Goal: Information Seeking & Learning: Learn about a topic

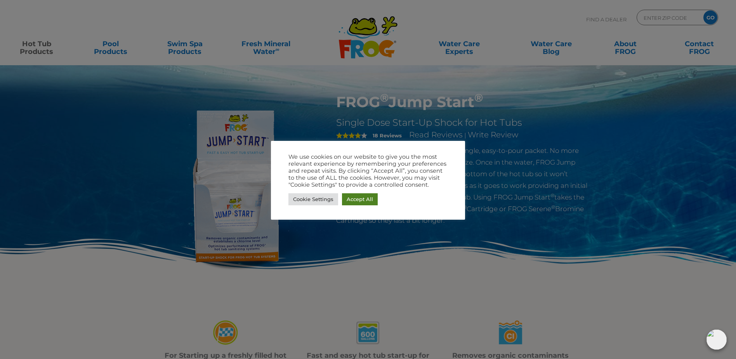
click at [362, 199] on link "Accept All" at bounding box center [360, 199] width 36 height 12
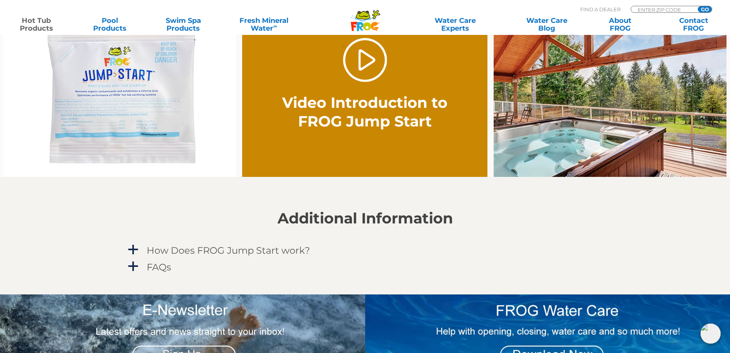
scroll to position [427, 0]
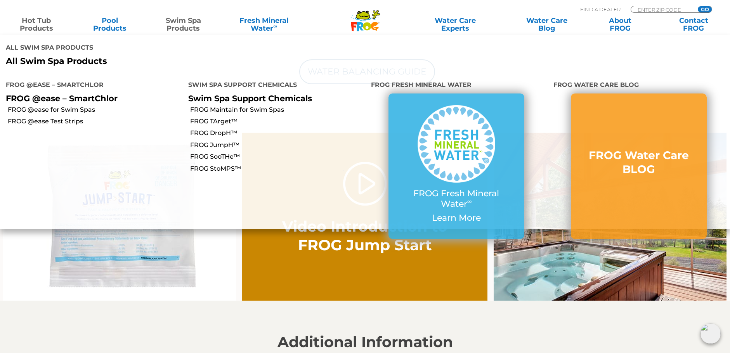
click at [176, 27] on link "Swim Spa Products" at bounding box center [183, 25] width 57 height 16
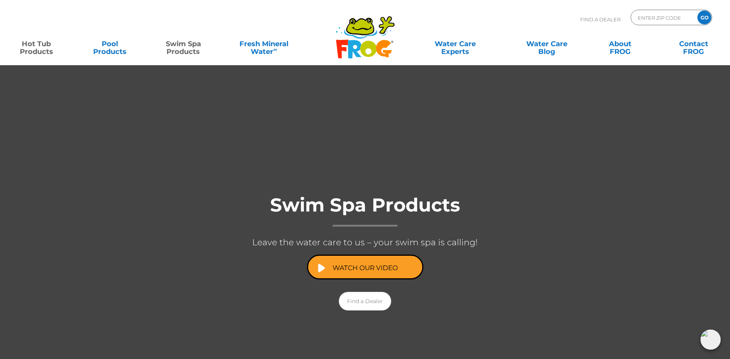
click at [47, 49] on link "Hot Tub Products" at bounding box center [36, 44] width 57 height 16
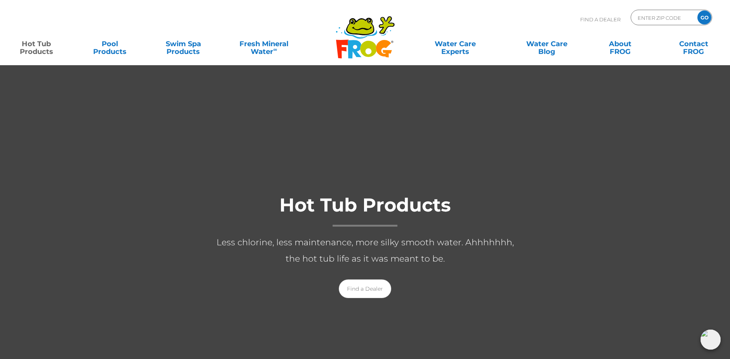
click at [43, 49] on link "Hot Tub Products" at bounding box center [36, 44] width 57 height 16
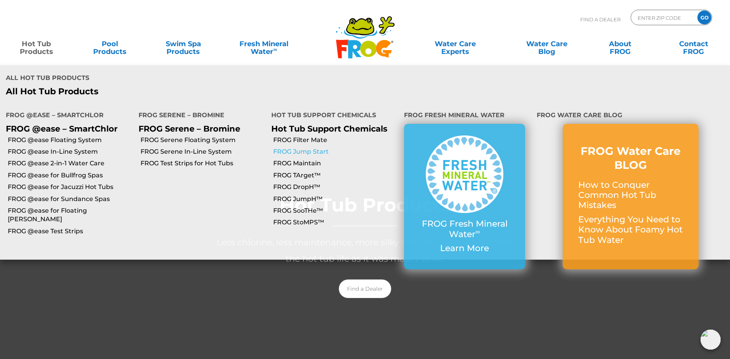
click at [304, 148] on link "FROG Jump Start" at bounding box center [335, 152] width 125 height 9
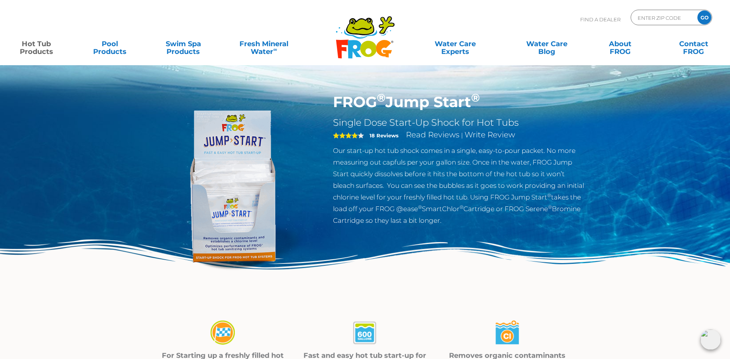
click at [256, 169] on img at bounding box center [233, 182] width 178 height 178
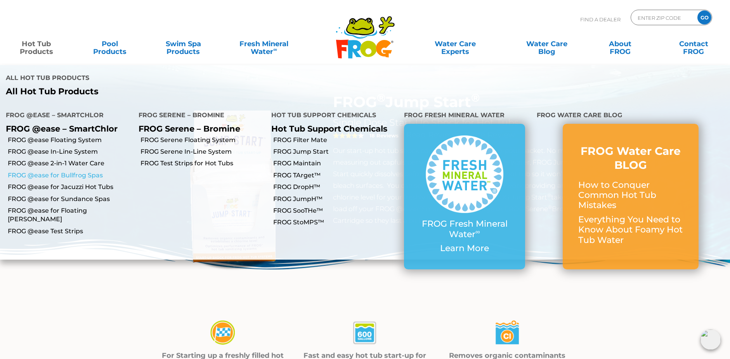
click at [35, 171] on link "FROG @ease for Bullfrog Spas" at bounding box center [70, 175] width 125 height 9
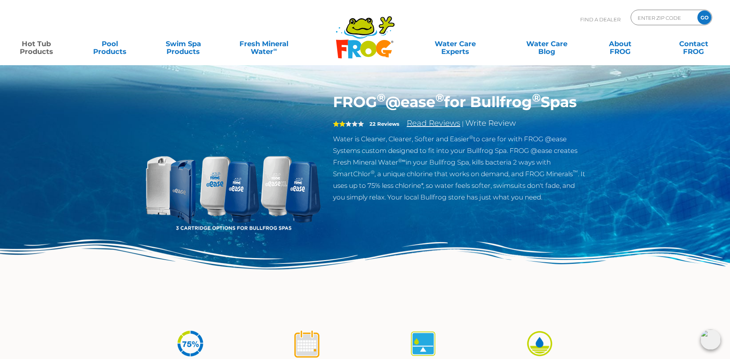
click at [418, 128] on link "Read Reviews" at bounding box center [434, 122] width 54 height 9
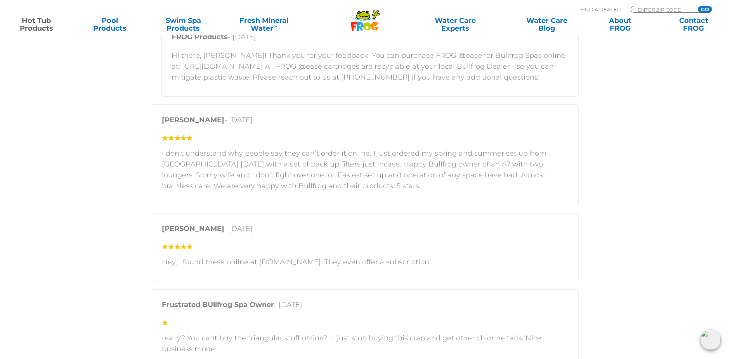
scroll to position [1858, 0]
